Goal: Transaction & Acquisition: Purchase product/service

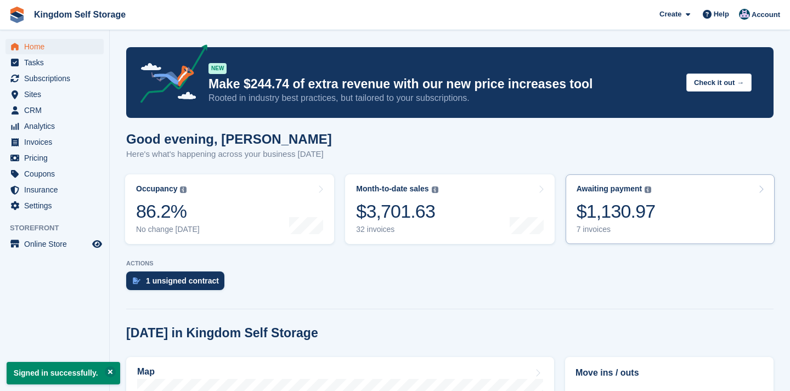
click at [638, 229] on div "7 invoices" at bounding box center [616, 229] width 79 height 9
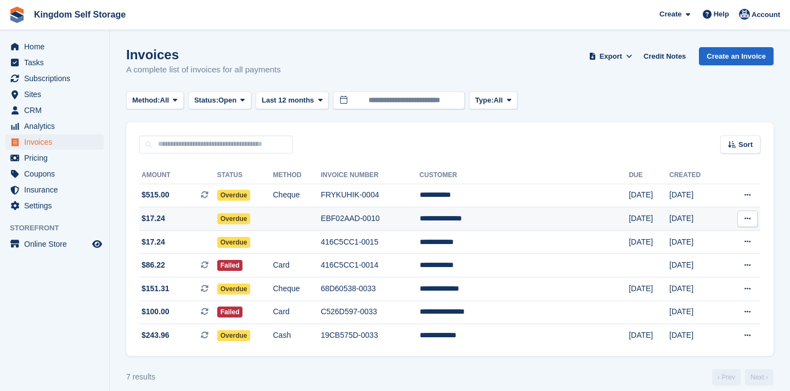
click at [498, 217] on td "**********" at bounding box center [525, 219] width 210 height 24
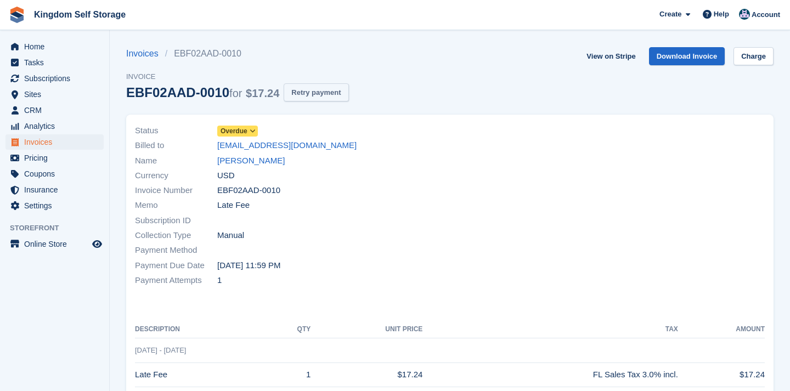
click at [320, 94] on button "Retry payment" at bounding box center [316, 92] width 65 height 18
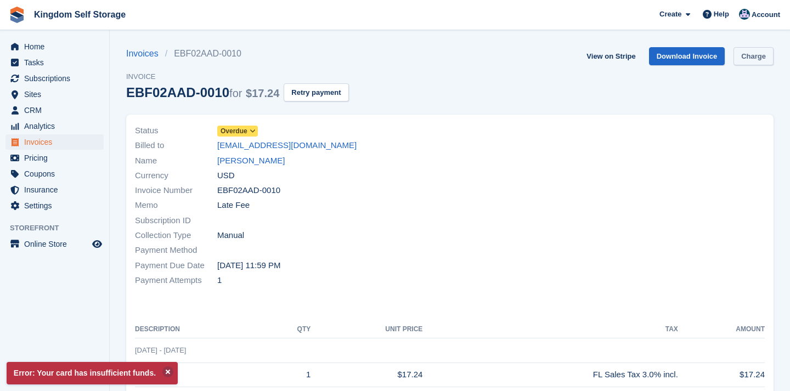
click at [748, 59] on link "Charge" at bounding box center [753, 56] width 40 height 18
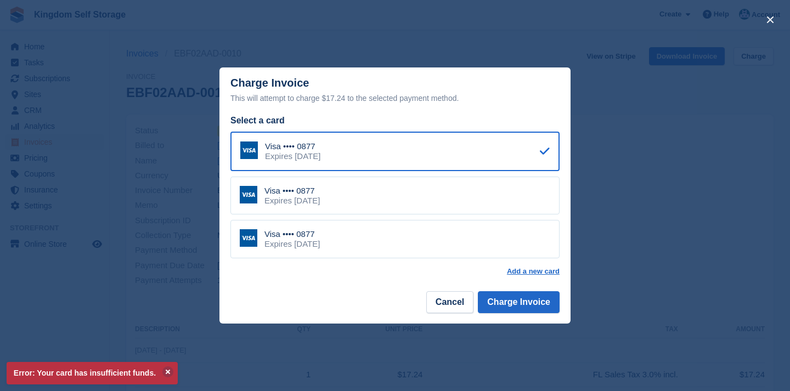
click at [357, 200] on div "Visa •••• 0877 Expires August 2028" at bounding box center [394, 196] width 329 height 38
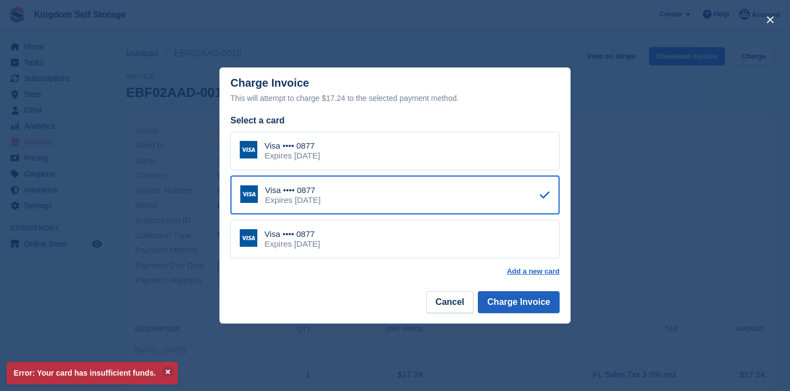
click at [503, 300] on button "Charge Invoice" at bounding box center [519, 302] width 82 height 22
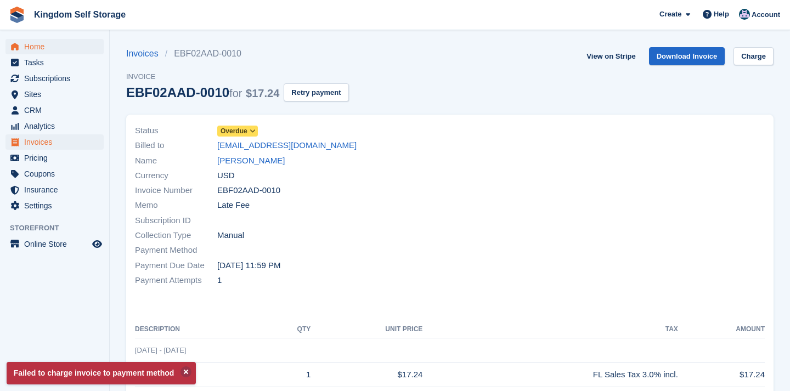
click at [41, 47] on span "Home" at bounding box center [57, 46] width 66 height 15
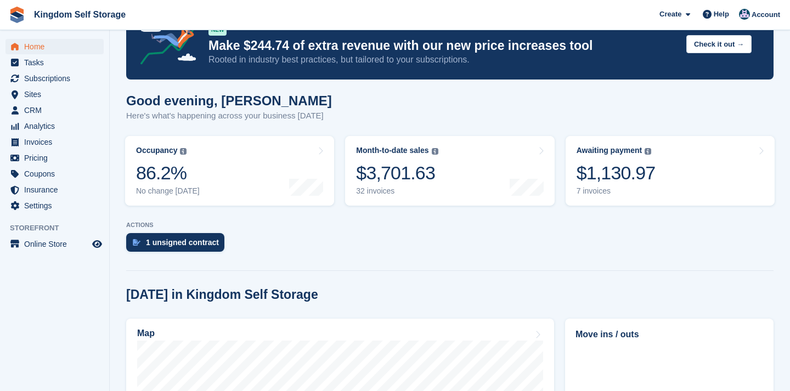
scroll to position [37, 0]
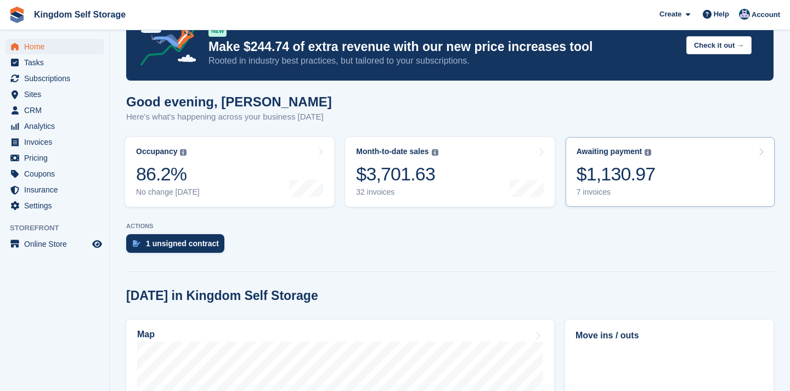
click at [606, 155] on div "Awaiting payment" at bounding box center [610, 151] width 66 height 9
